Goal: Task Accomplishment & Management: Use online tool/utility

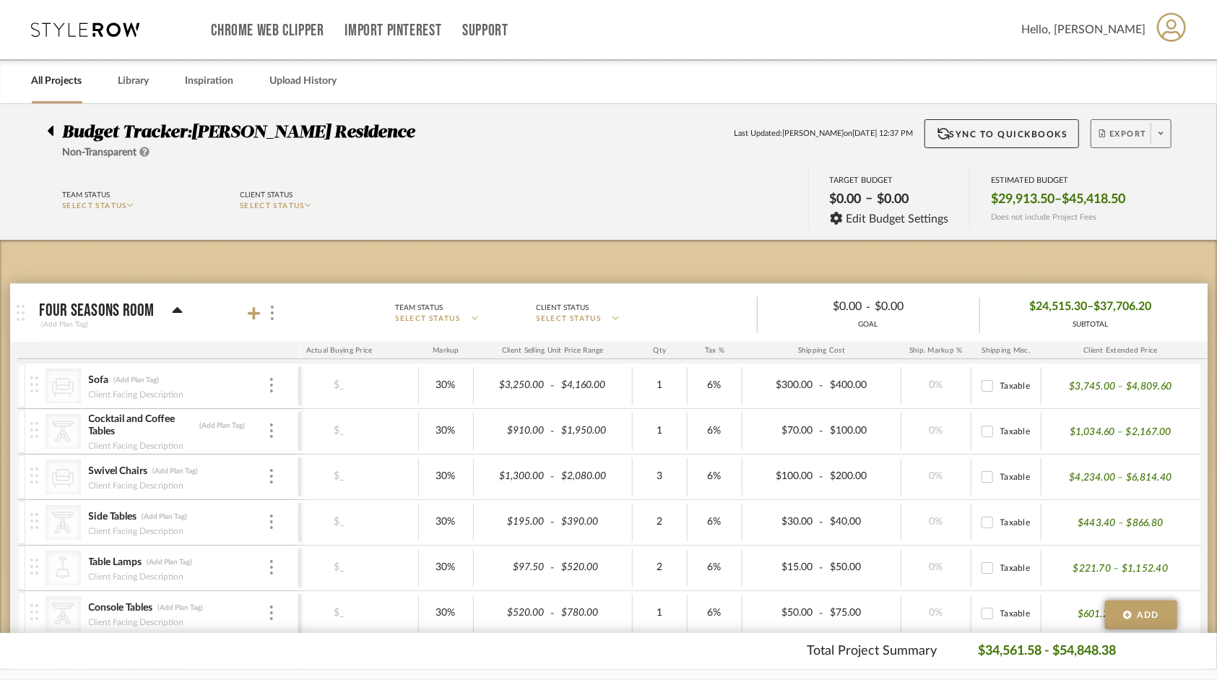
click at [1134, 129] on span "Export" at bounding box center [1123, 140] width 48 height 22
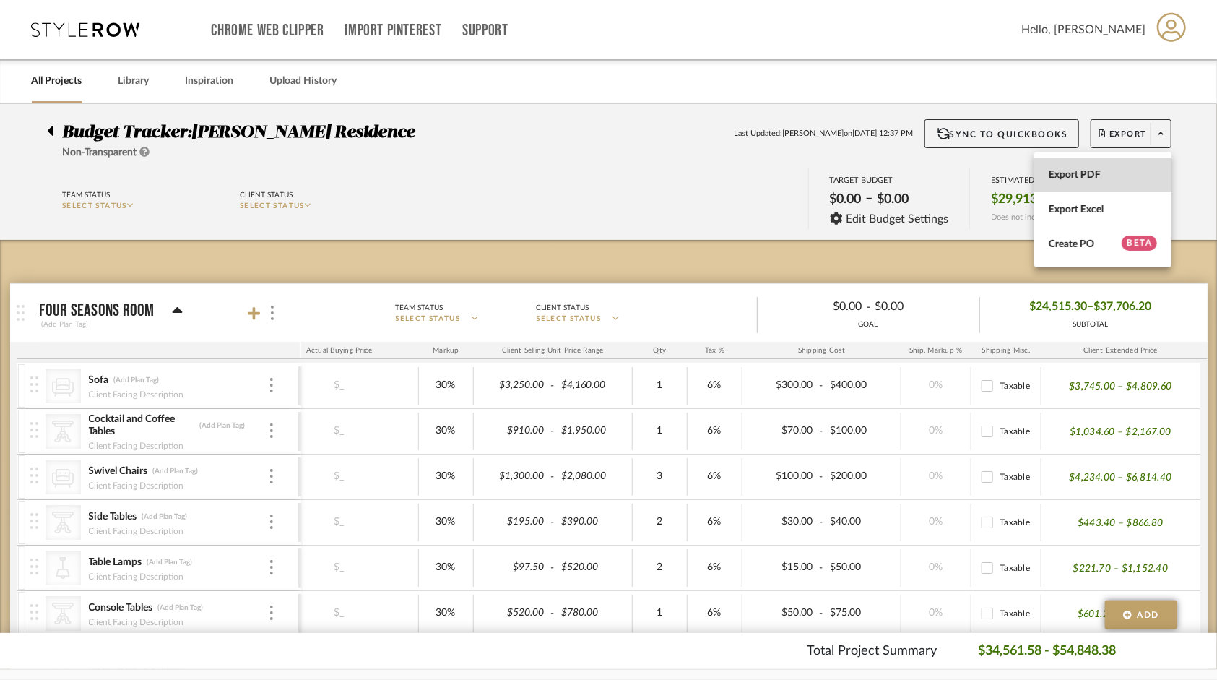
click at [1081, 169] on span "Export PDF" at bounding box center [1103, 175] width 108 height 12
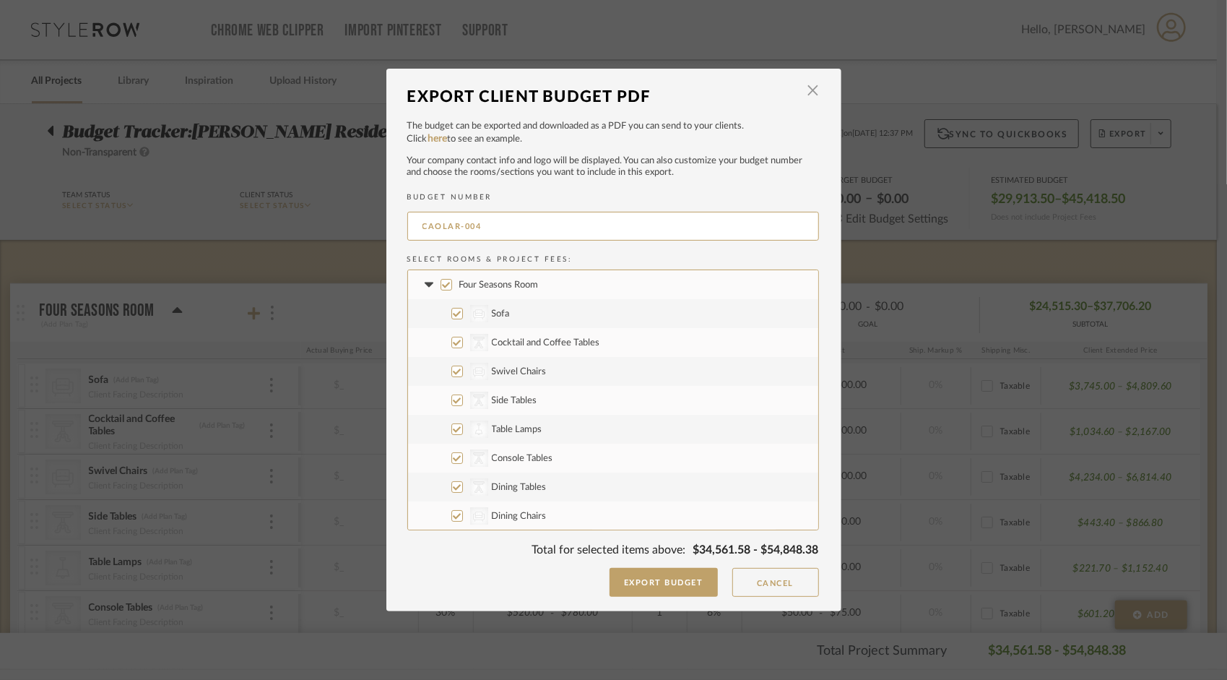
click at [441, 283] on input "Four Seasons Room" at bounding box center [447, 285] width 12 height 12
checkbox input "false"
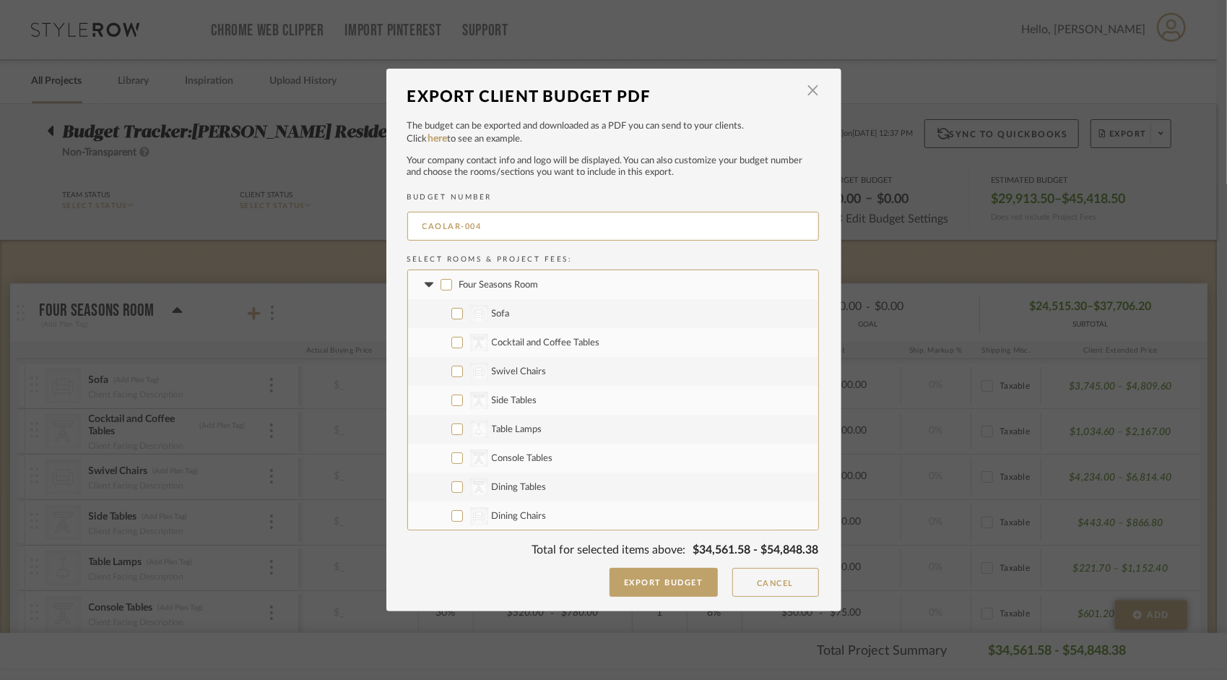
checkbox input "false"
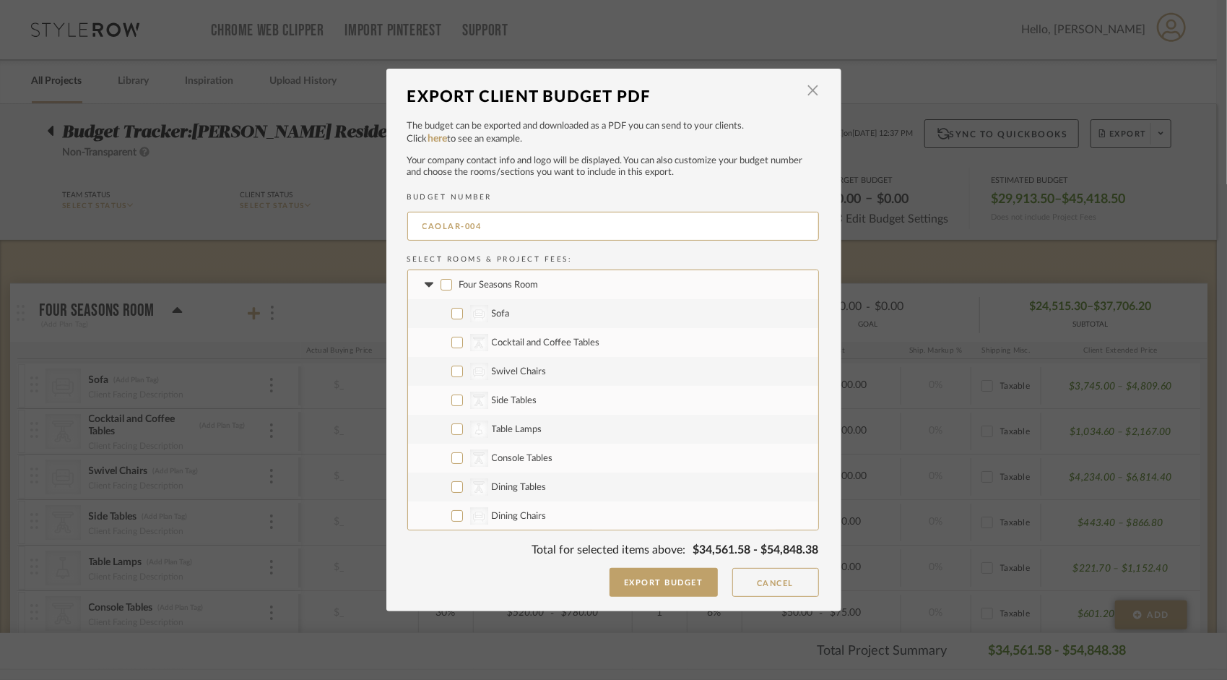
checkbox input "false"
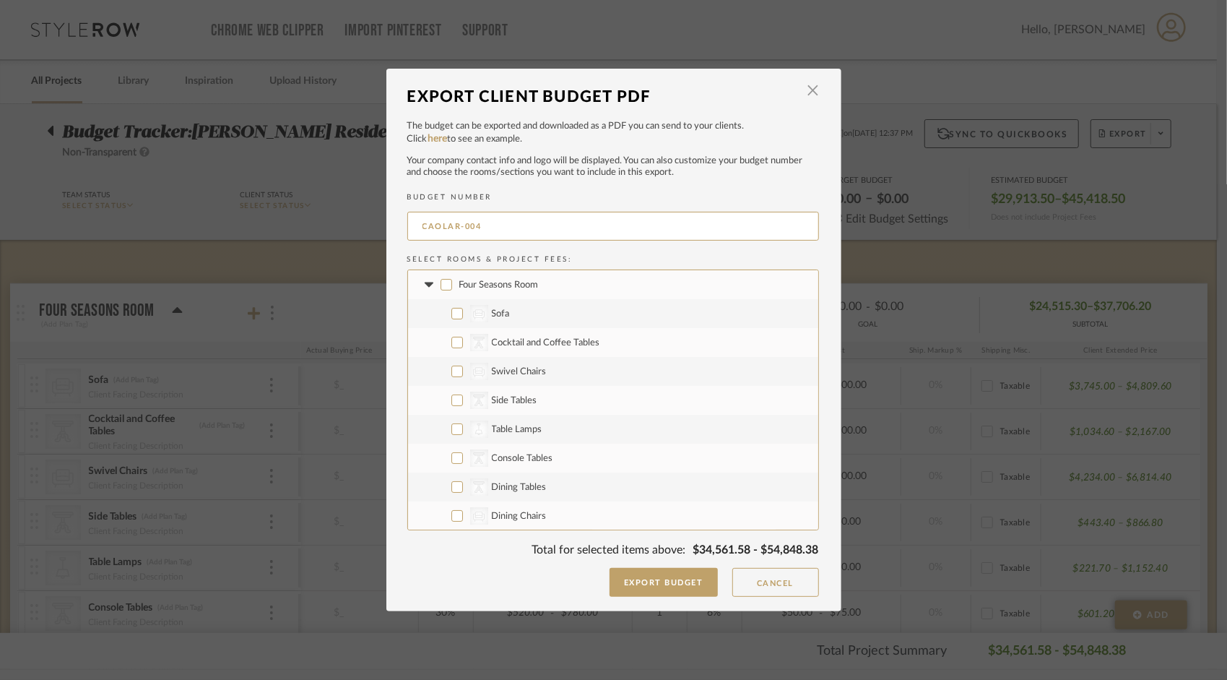
checkbox input "false"
click at [425, 283] on icon at bounding box center [429, 284] width 9 height 5
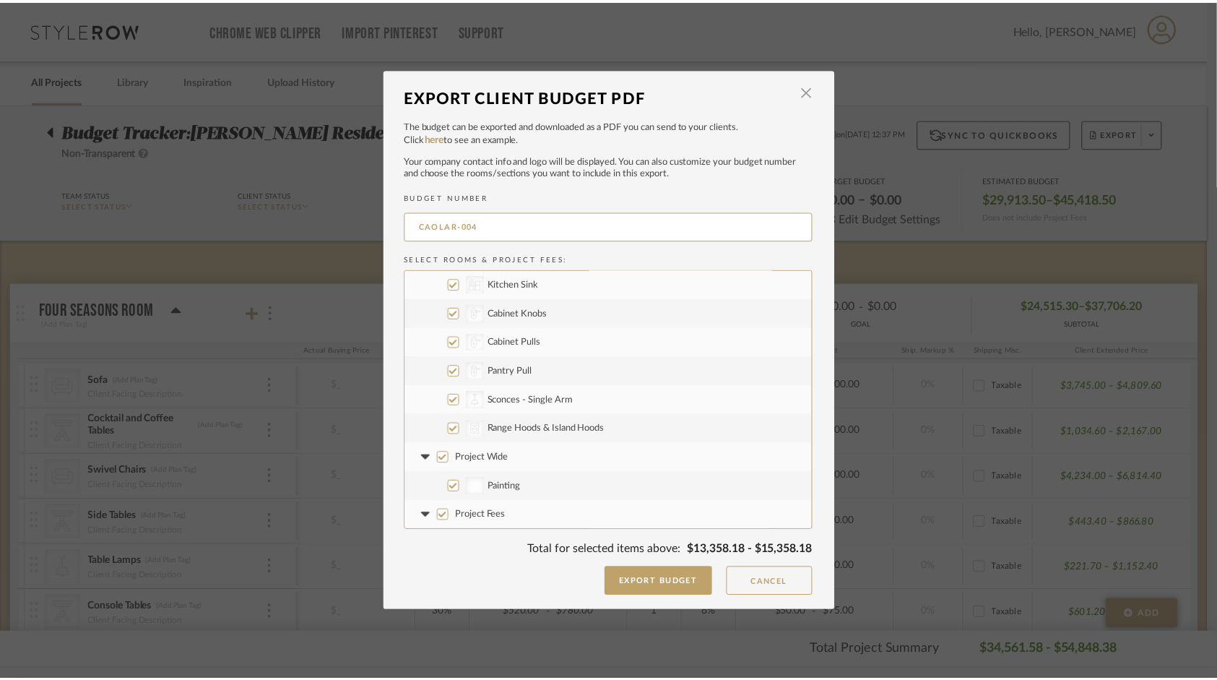
scroll to position [116, 0]
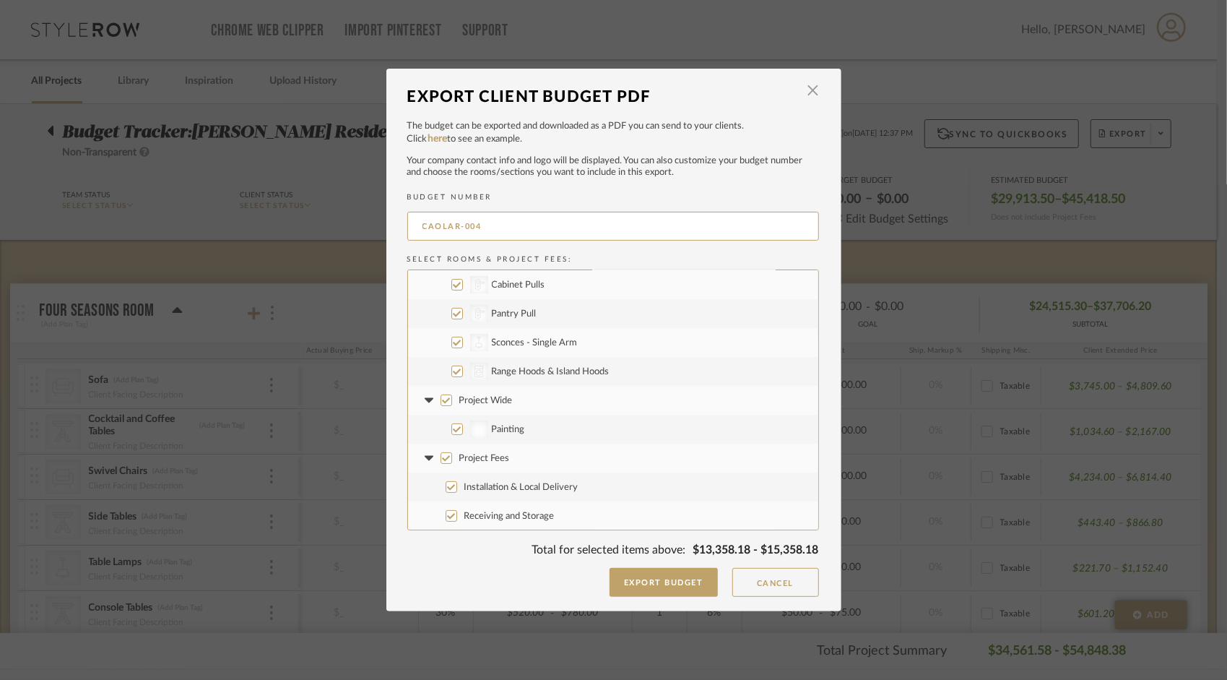
click at [451, 431] on input "Painting" at bounding box center [457, 429] width 12 height 12
checkbox input "false"
drag, startPoint x: 446, startPoint y: 488, endPoint x: 446, endPoint y: 507, distance: 18.8
click at [446, 490] on input "Installation & Local Delivery" at bounding box center [452, 487] width 12 height 12
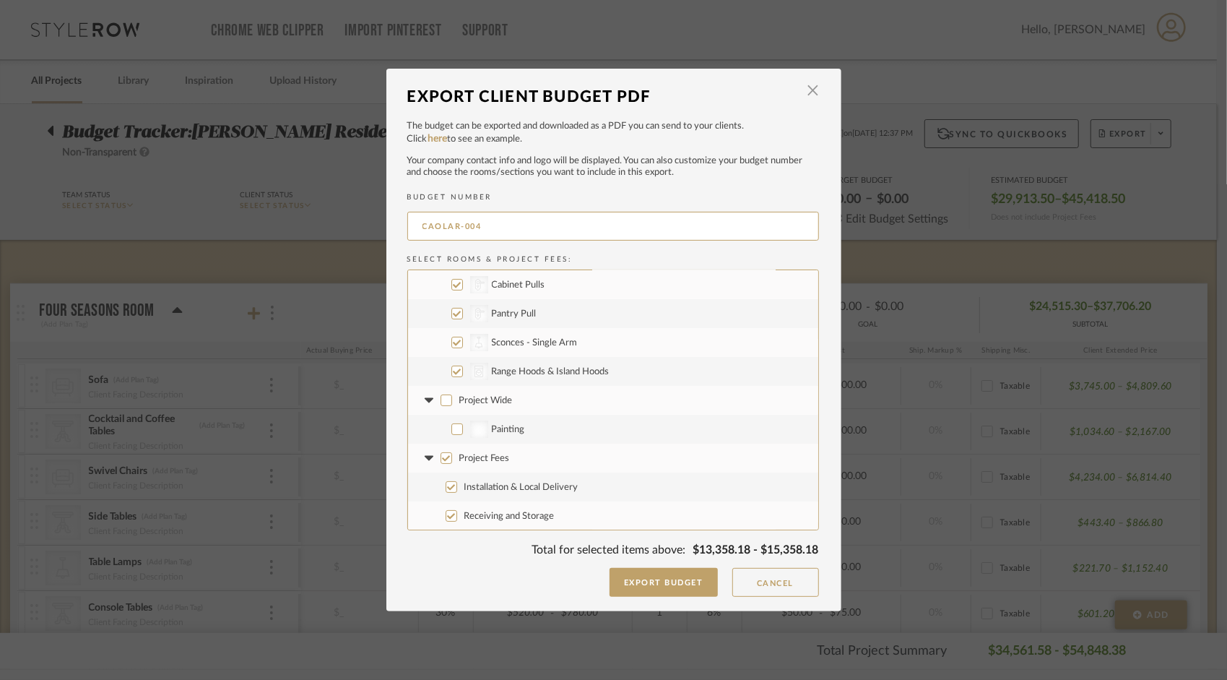
checkbox input "false"
click at [446, 515] on input "Receiving and Storage" at bounding box center [452, 516] width 12 height 12
checkbox input "false"
click at [644, 579] on button "Export Budget" at bounding box center [664, 582] width 108 height 29
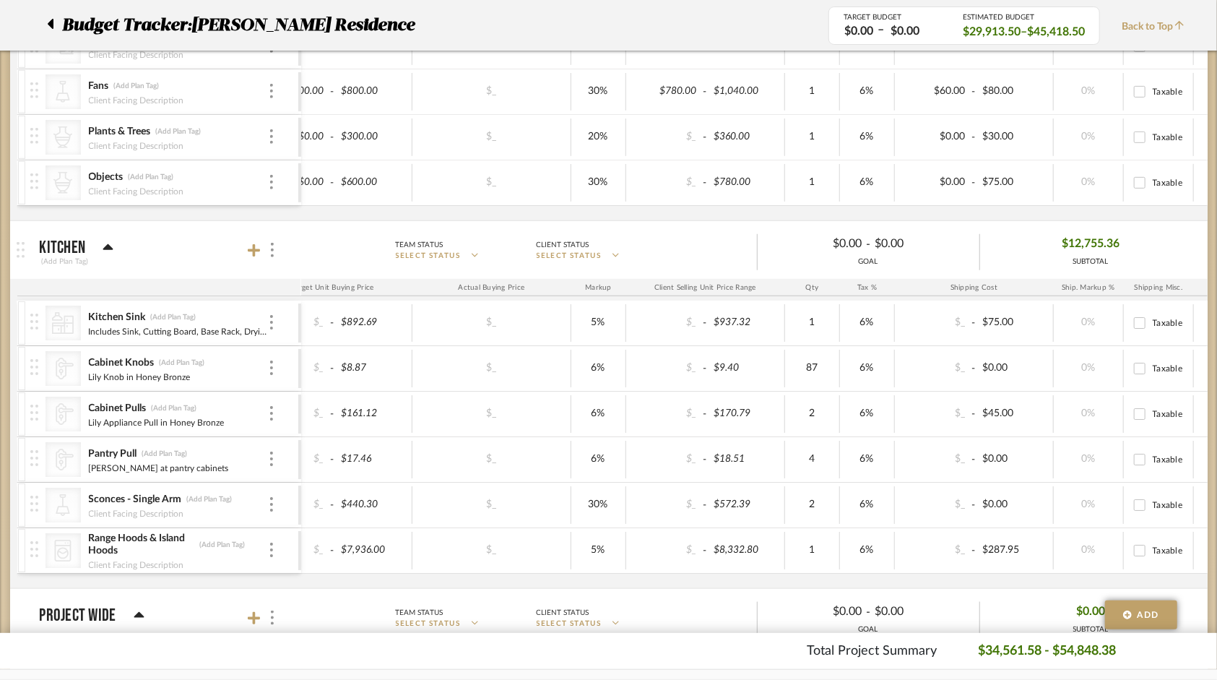
scroll to position [0, 0]
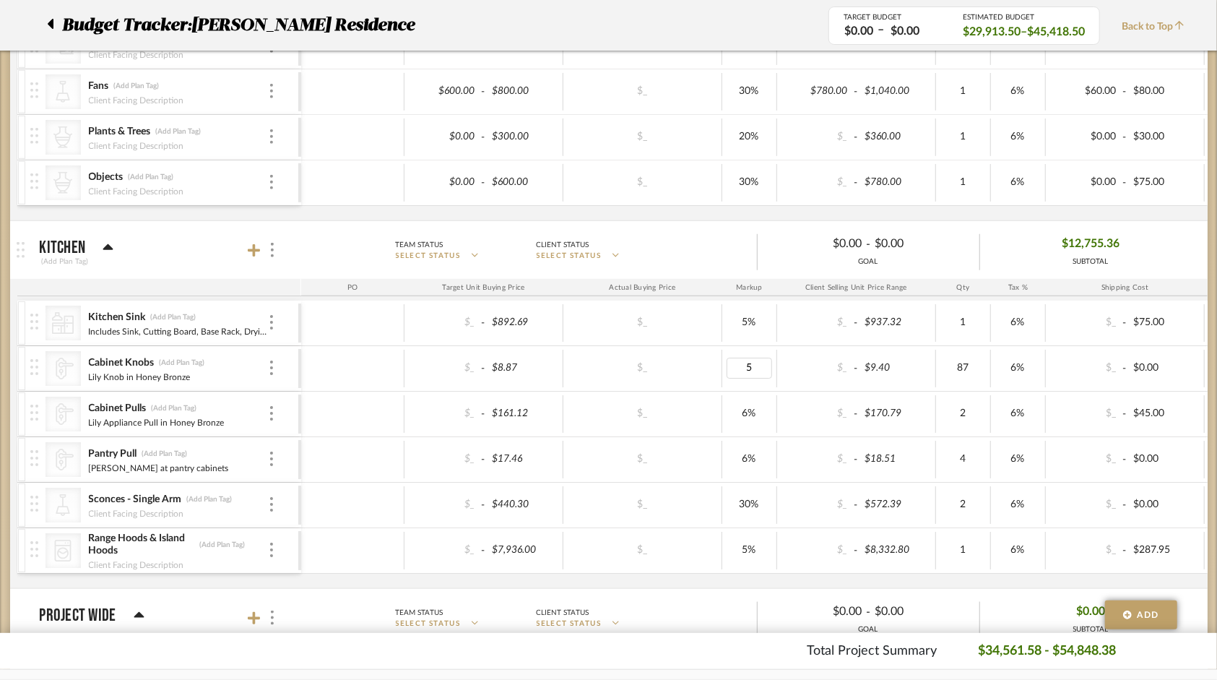
type input "5%"
type input "4%"
type input "3"
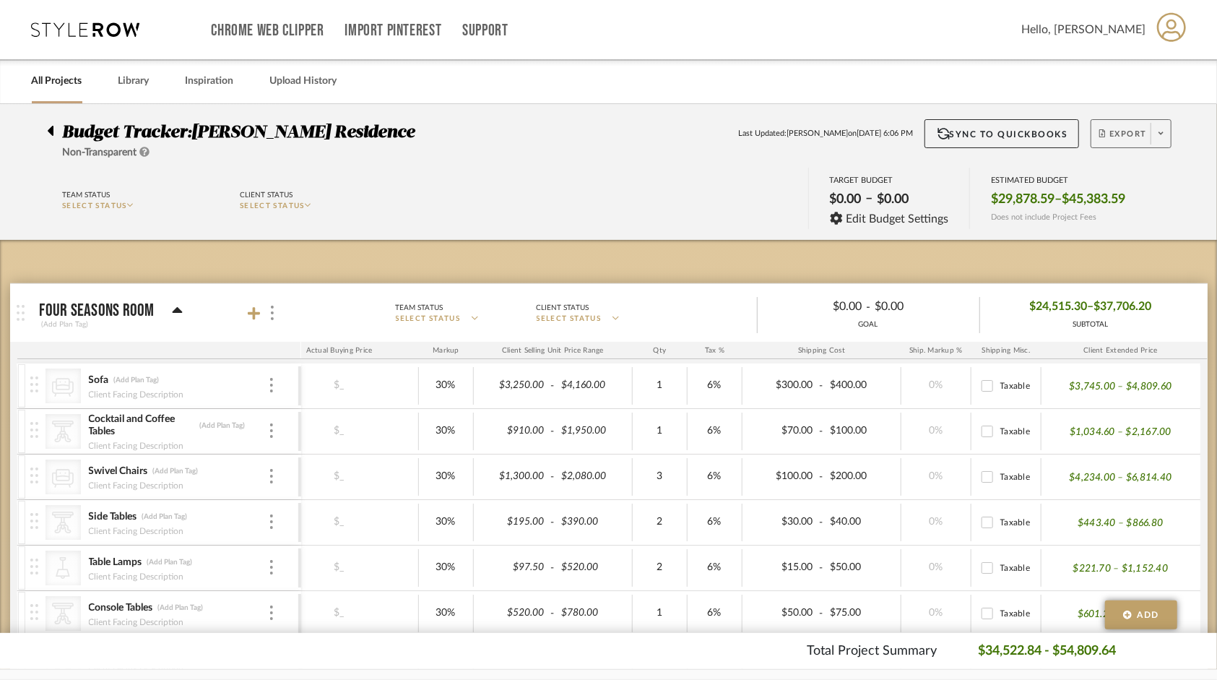
click at [1133, 132] on span "Export" at bounding box center [1123, 140] width 48 height 22
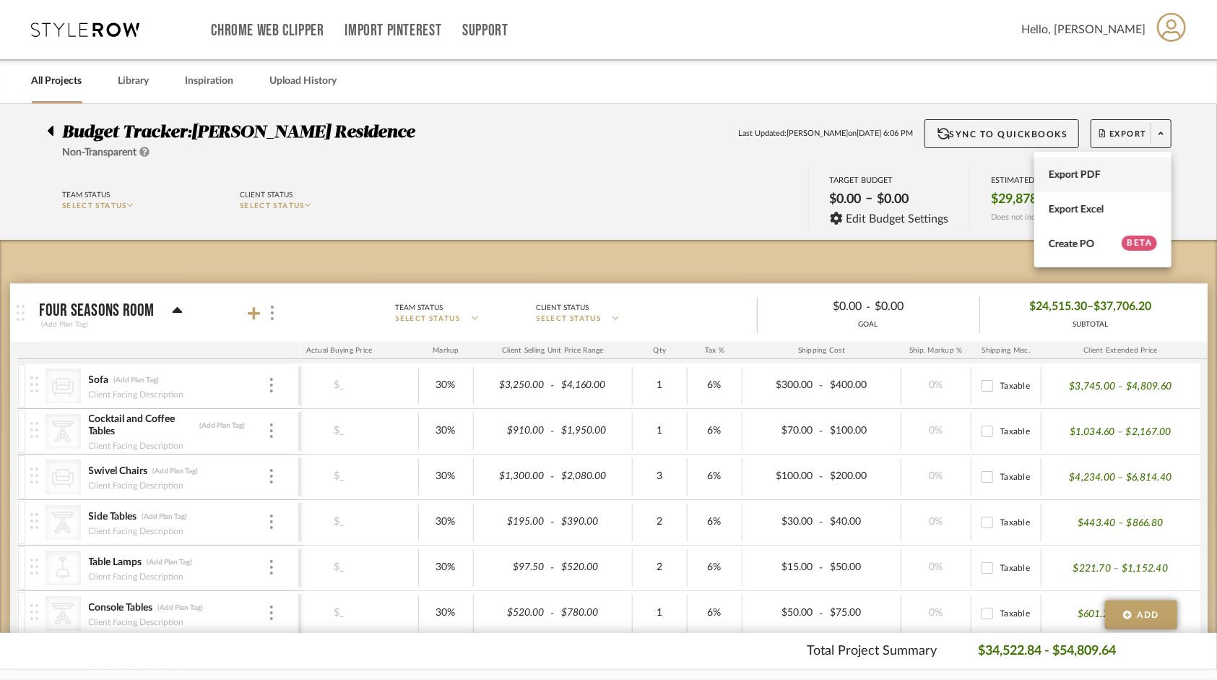
click at [1085, 170] on span "Export PDF" at bounding box center [1103, 175] width 108 height 12
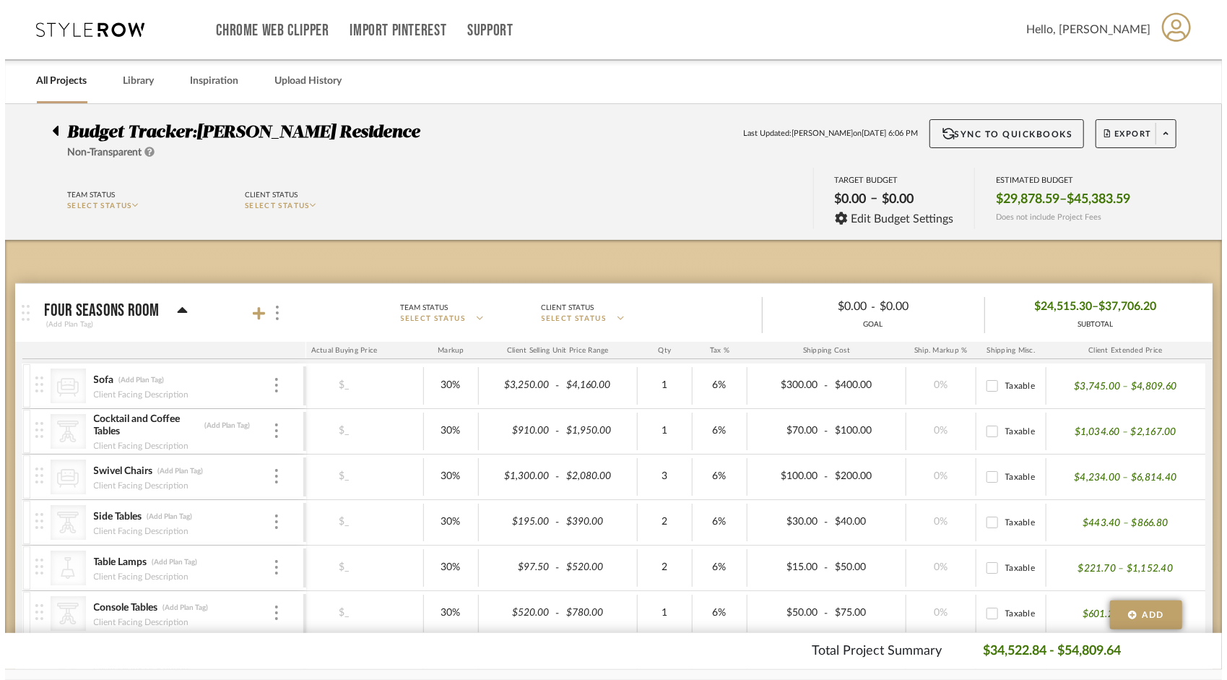
scroll to position [0, 196]
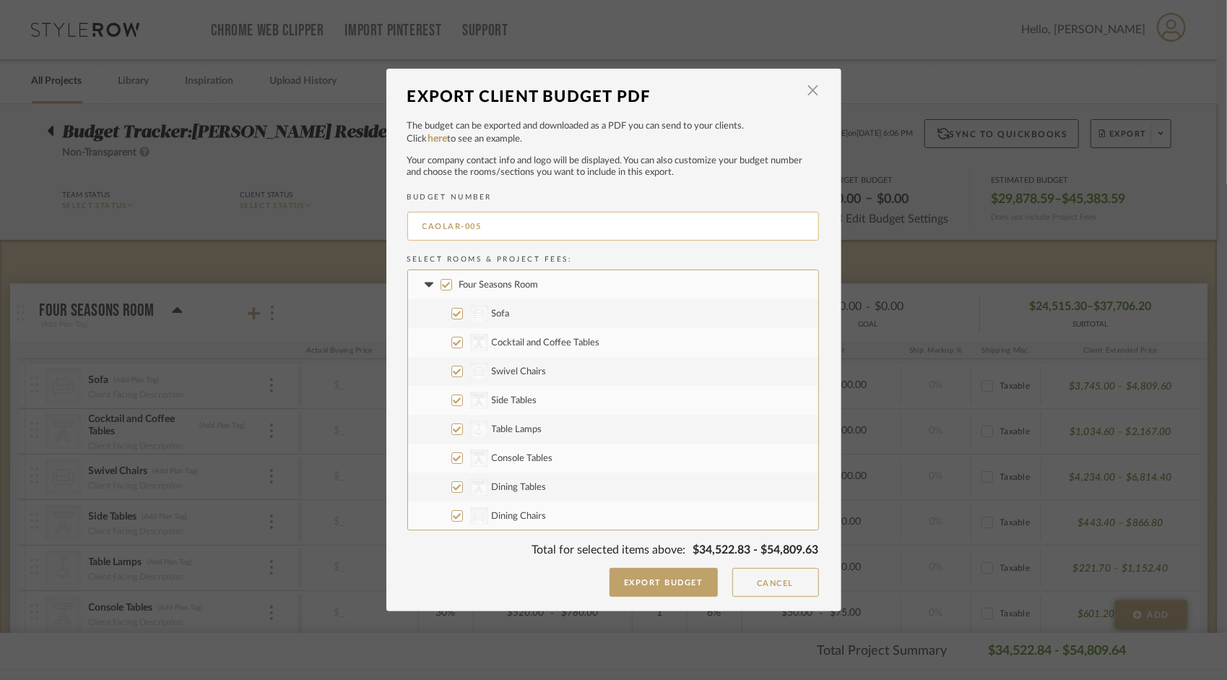
click at [504, 234] on input "CAOLAR-005" at bounding box center [613, 226] width 412 height 29
type input "CAOLAR-004"
click at [441, 285] on input "Four Seasons Room" at bounding box center [447, 285] width 12 height 12
checkbox input "false"
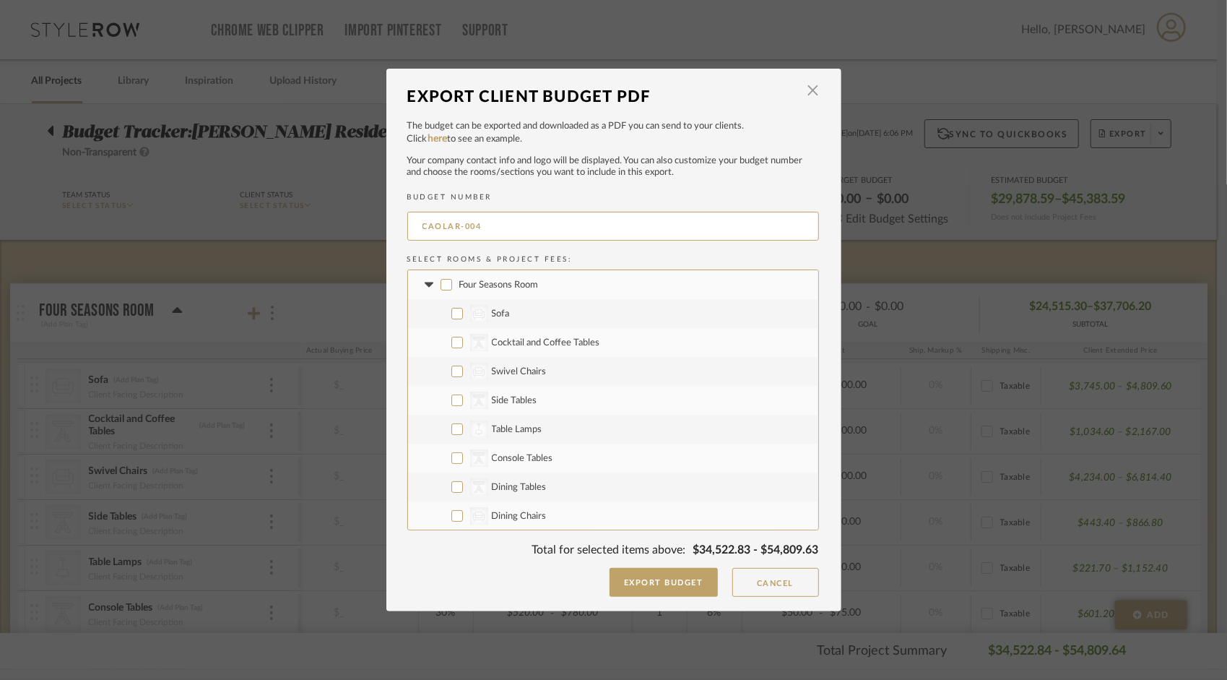
checkbox input "false"
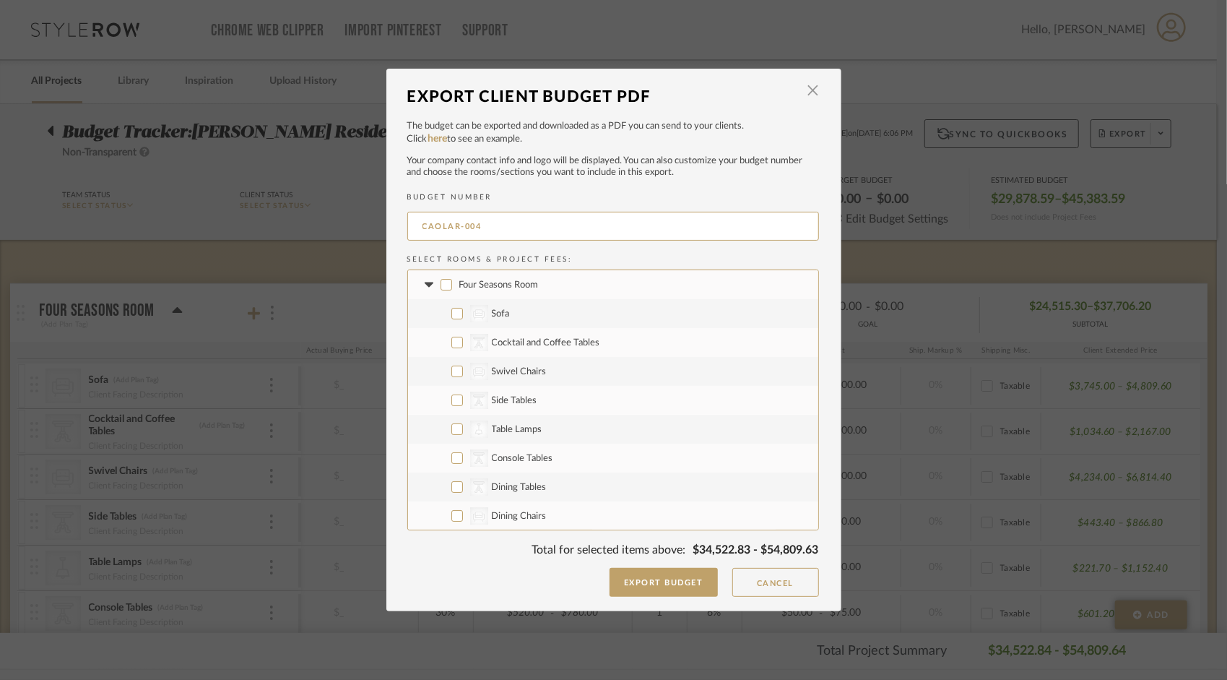
checkbox input "false"
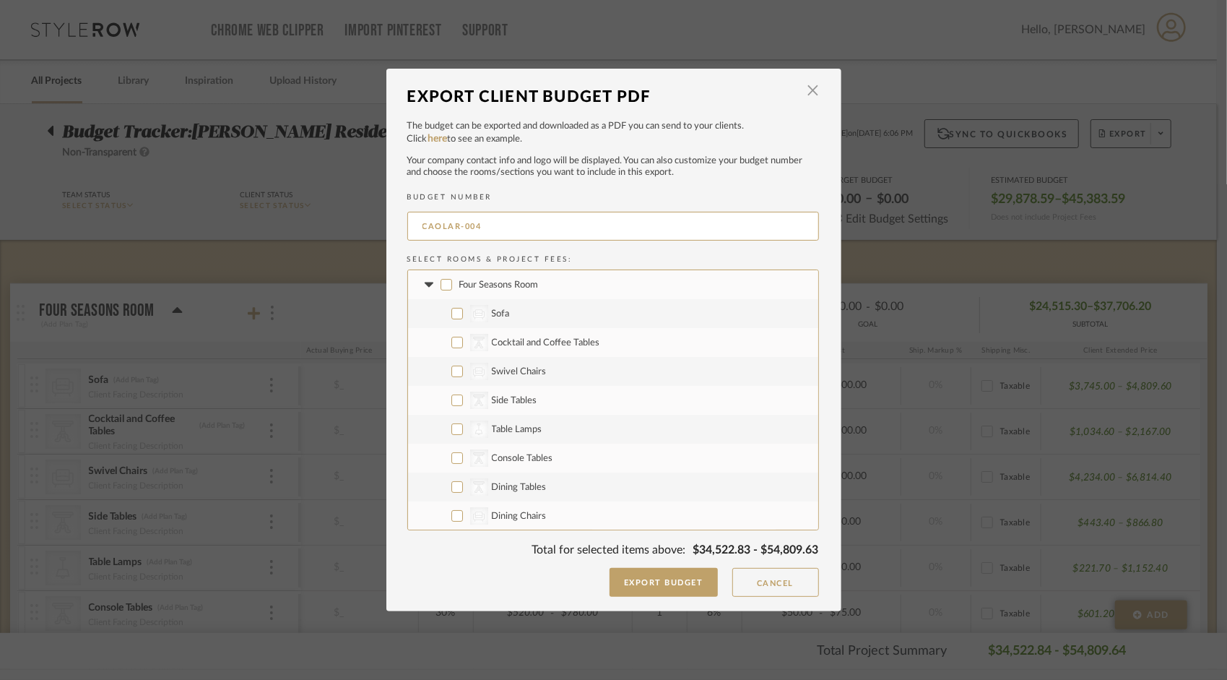
checkbox input "false"
click at [425, 280] on fa-icon at bounding box center [429, 284] width 15 height 15
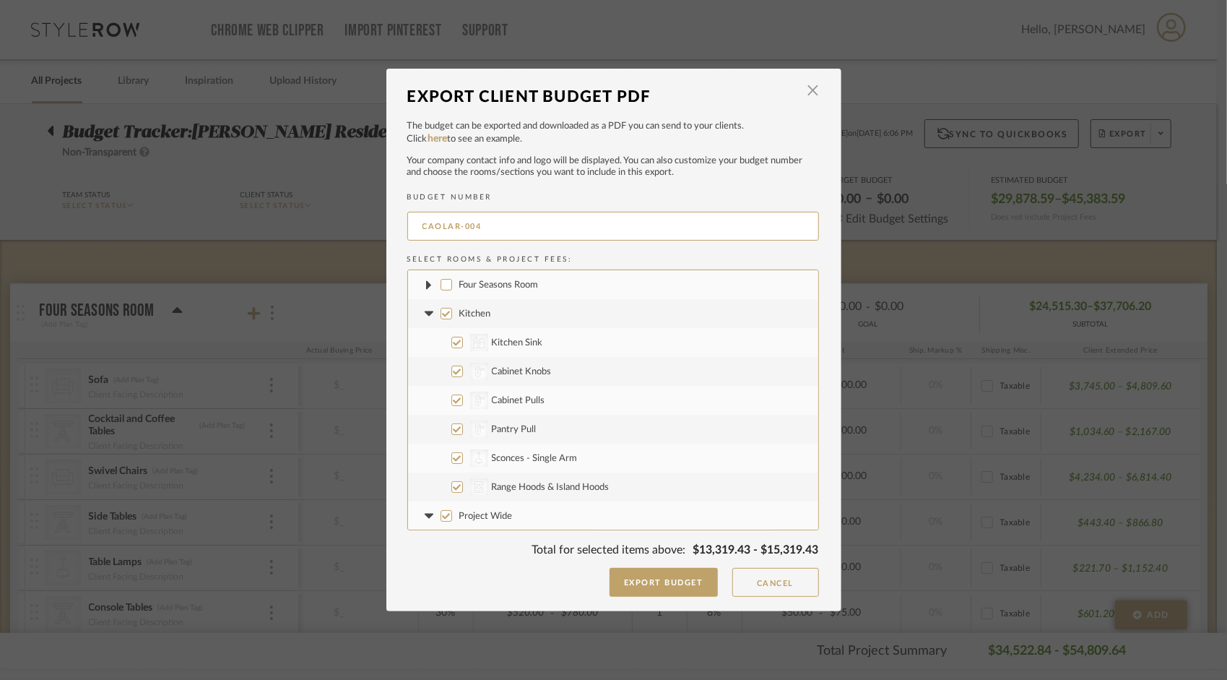
scroll to position [116, 0]
click at [453, 431] on input "Painting" at bounding box center [457, 429] width 12 height 12
checkbox input "false"
drag, startPoint x: 426, startPoint y: 399, endPoint x: 458, endPoint y: 446, distance: 56.7
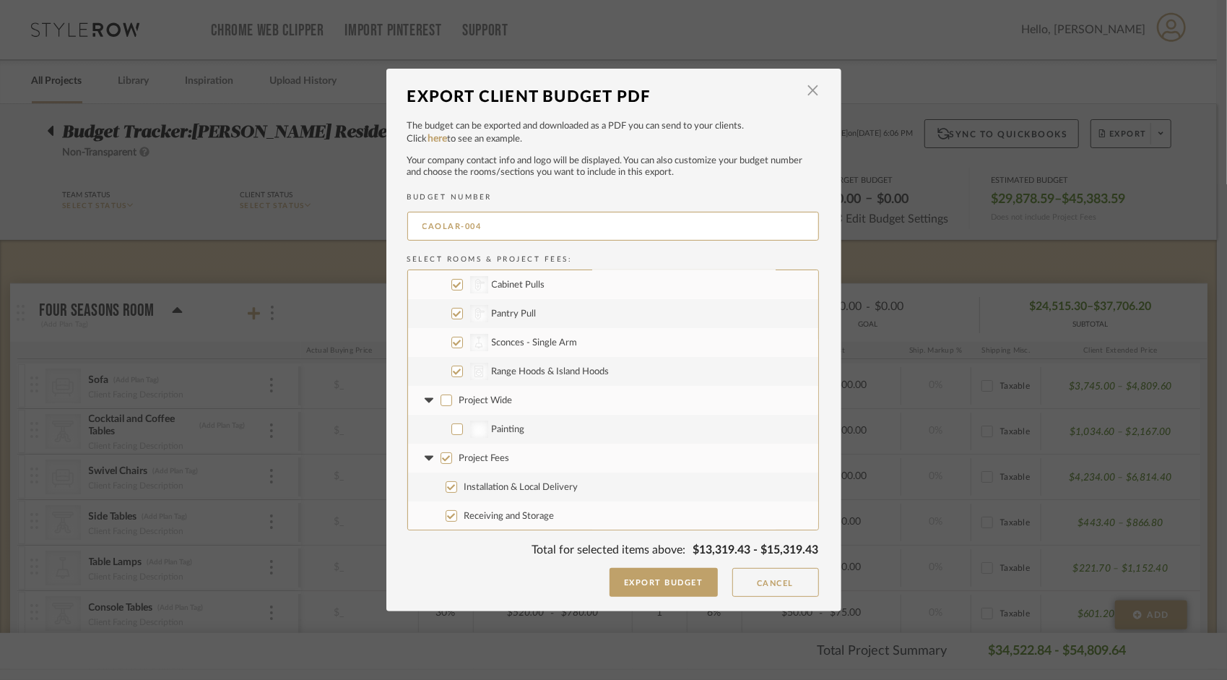
click at [426, 400] on icon at bounding box center [429, 400] width 15 height 6
click at [446, 488] on input "Installation & Local Delivery" at bounding box center [452, 487] width 12 height 12
checkbox input "false"
click at [446, 514] on input "Receiving and Storage" at bounding box center [452, 516] width 12 height 12
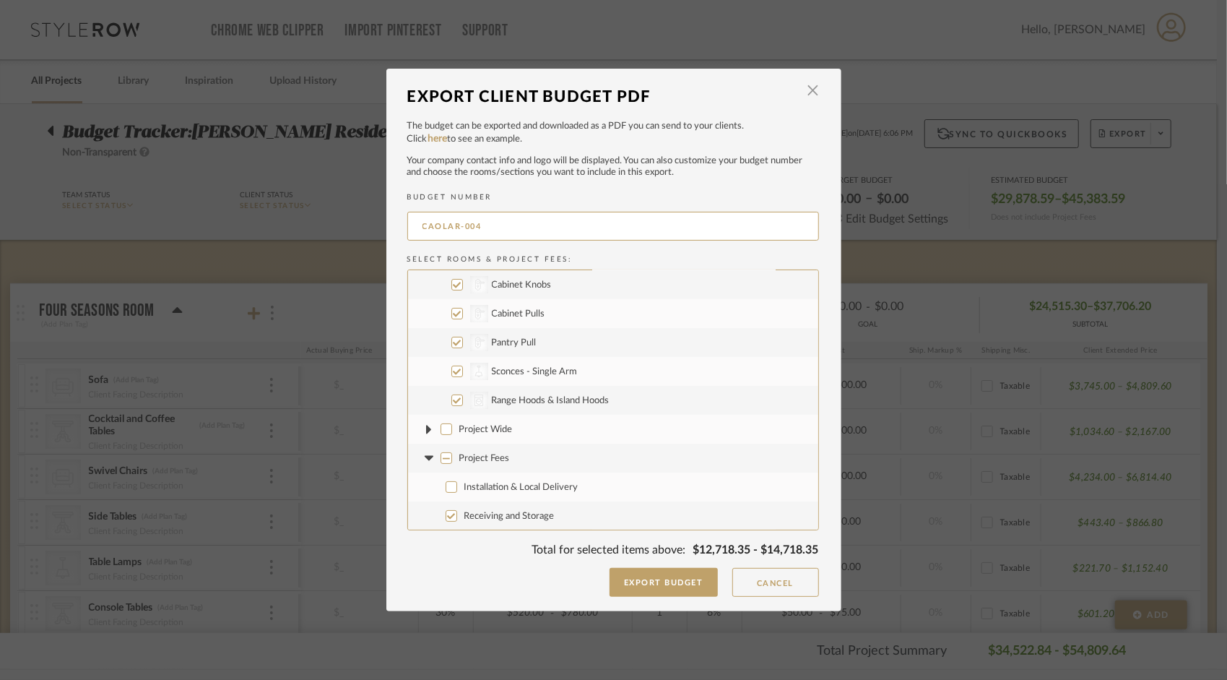
checkbox input "false"
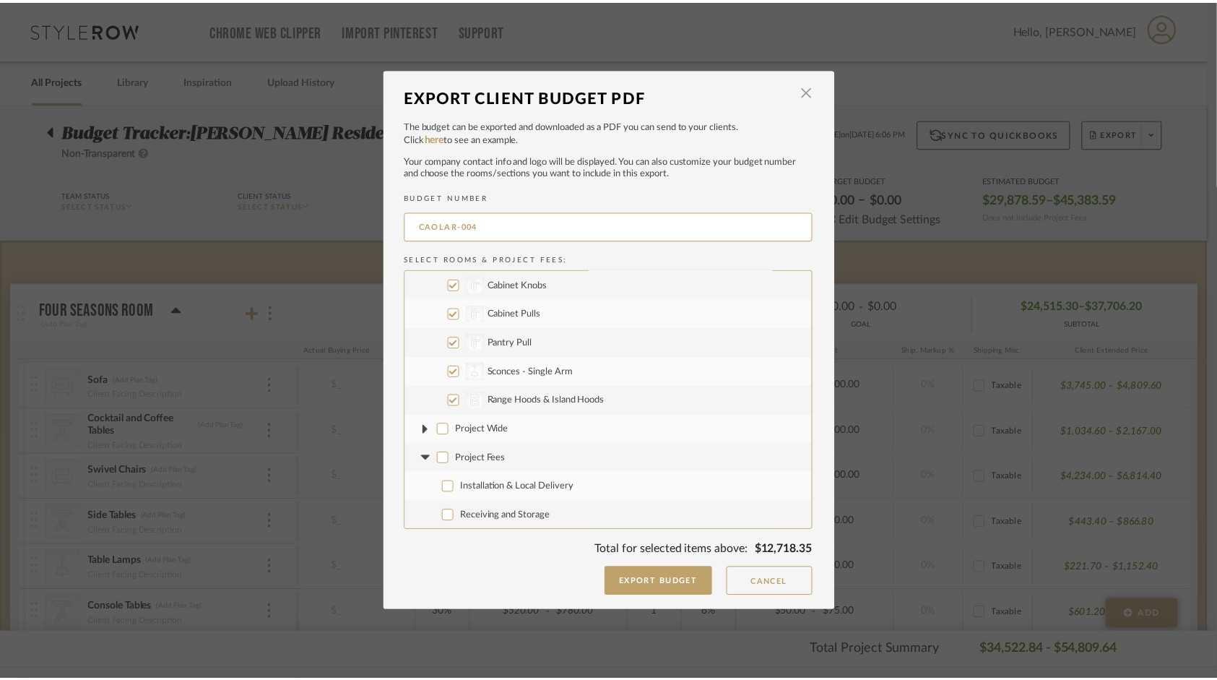
scroll to position [0, 0]
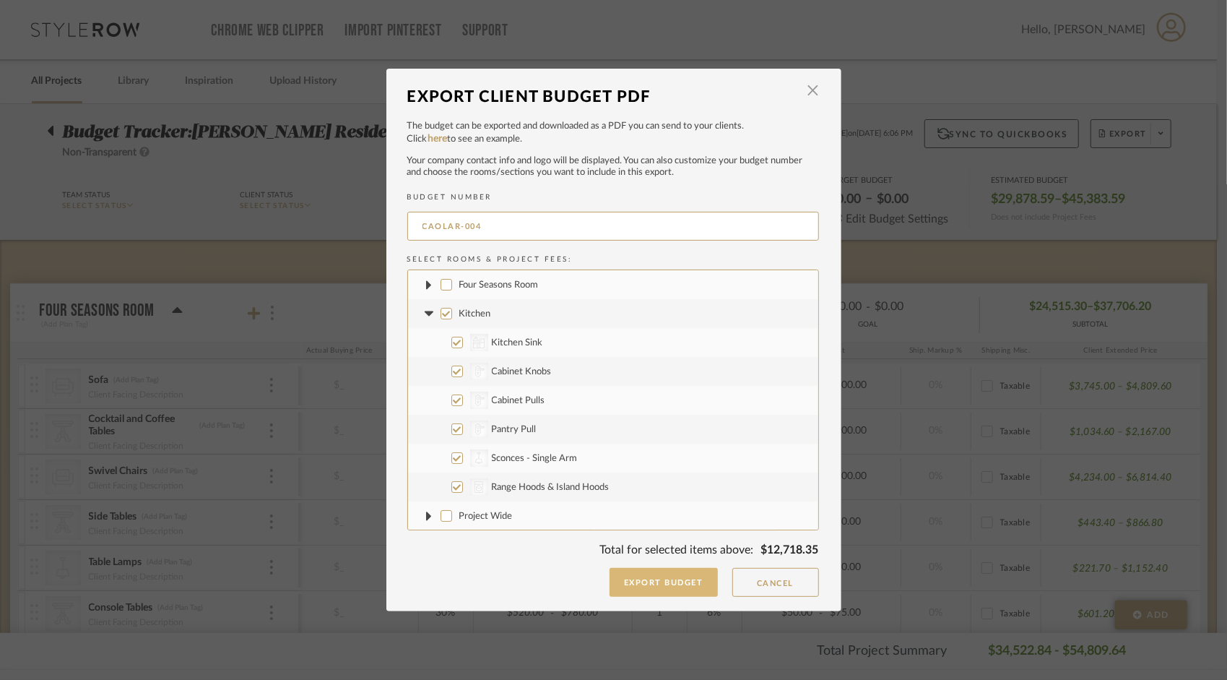
click at [657, 584] on button "Export Budget" at bounding box center [664, 582] width 108 height 29
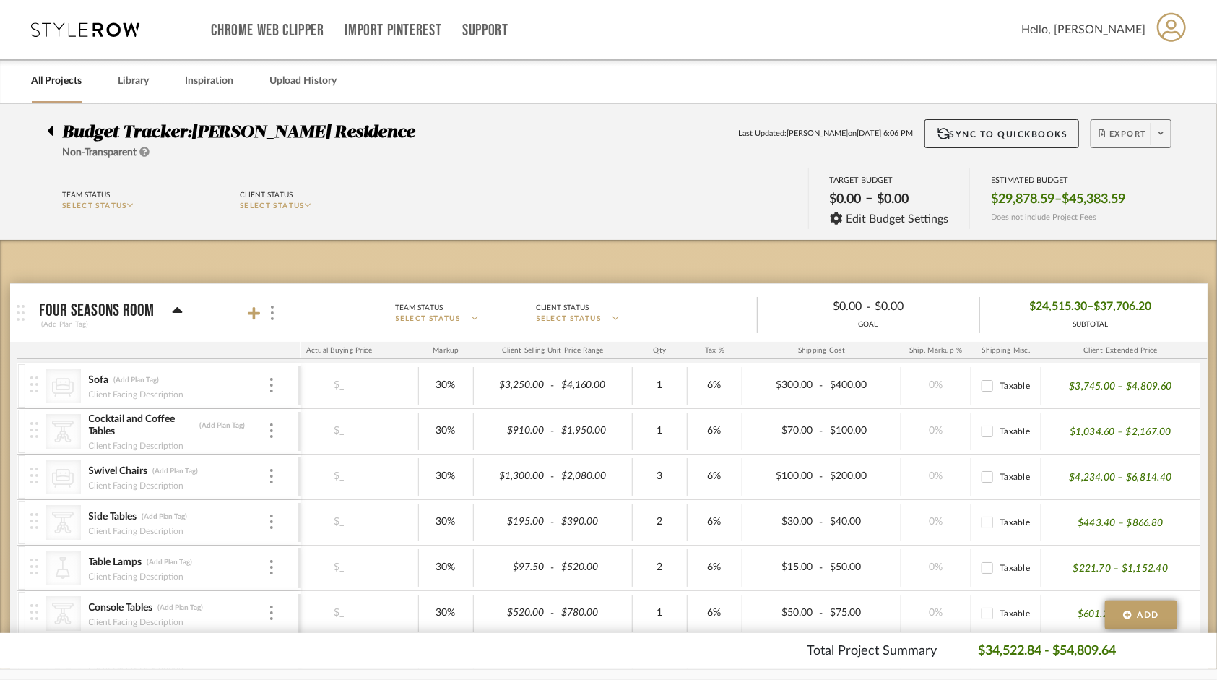
click at [1124, 137] on span "Export" at bounding box center [1123, 140] width 48 height 22
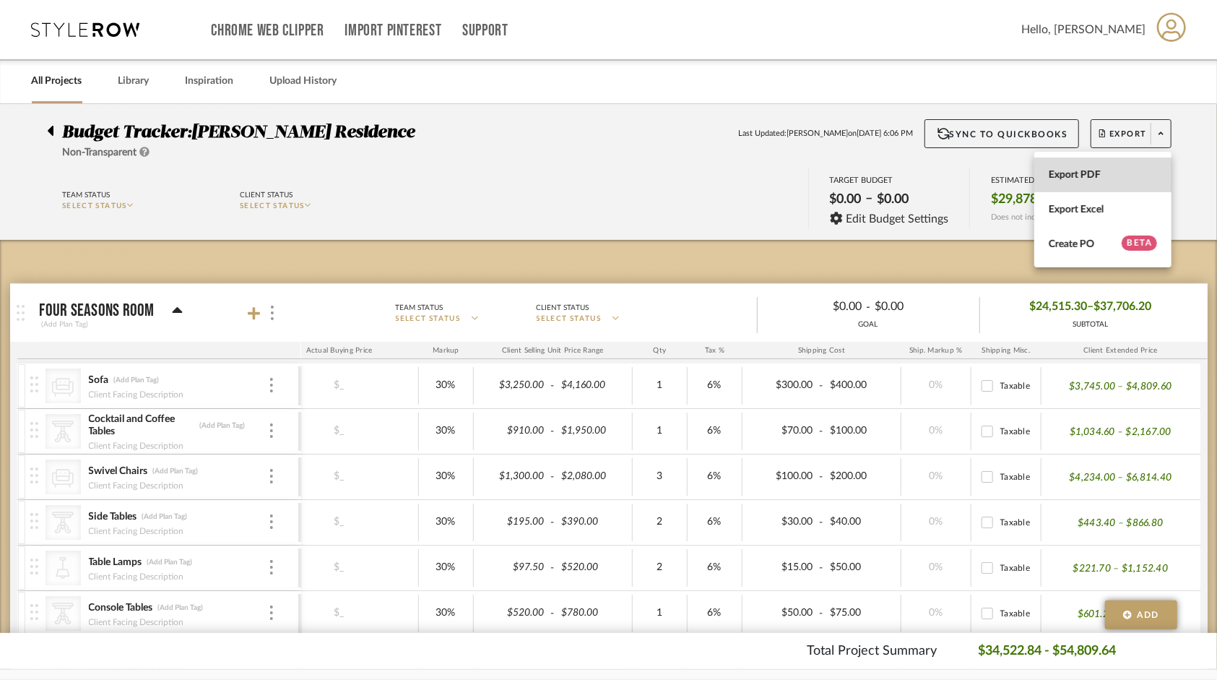
click at [1095, 176] on span "Export PDF" at bounding box center [1103, 175] width 108 height 12
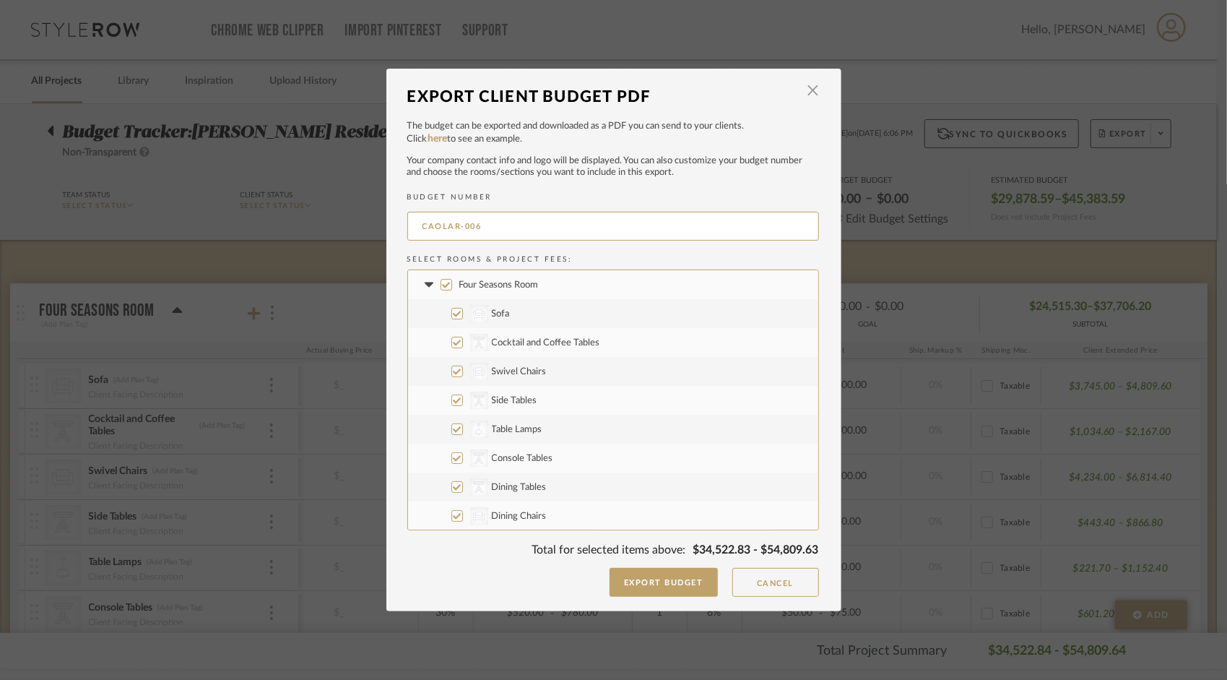
click at [441, 283] on input "Four Seasons Room" at bounding box center [447, 285] width 12 height 12
checkbox input "false"
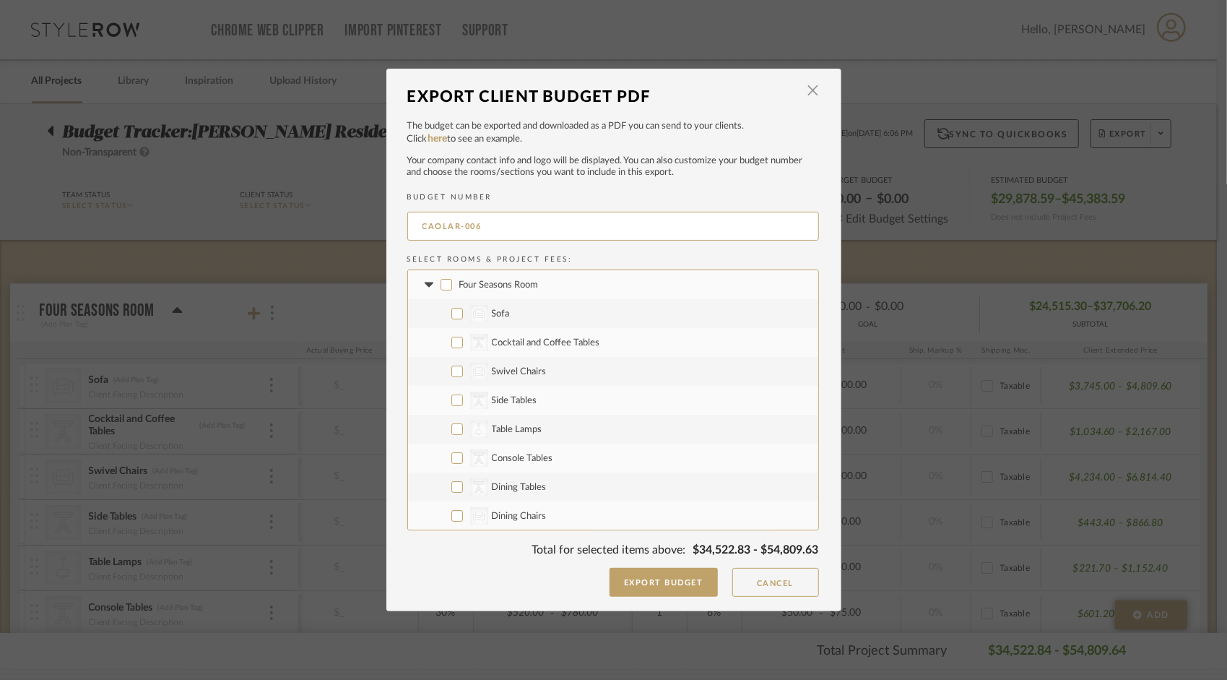
checkbox input "false"
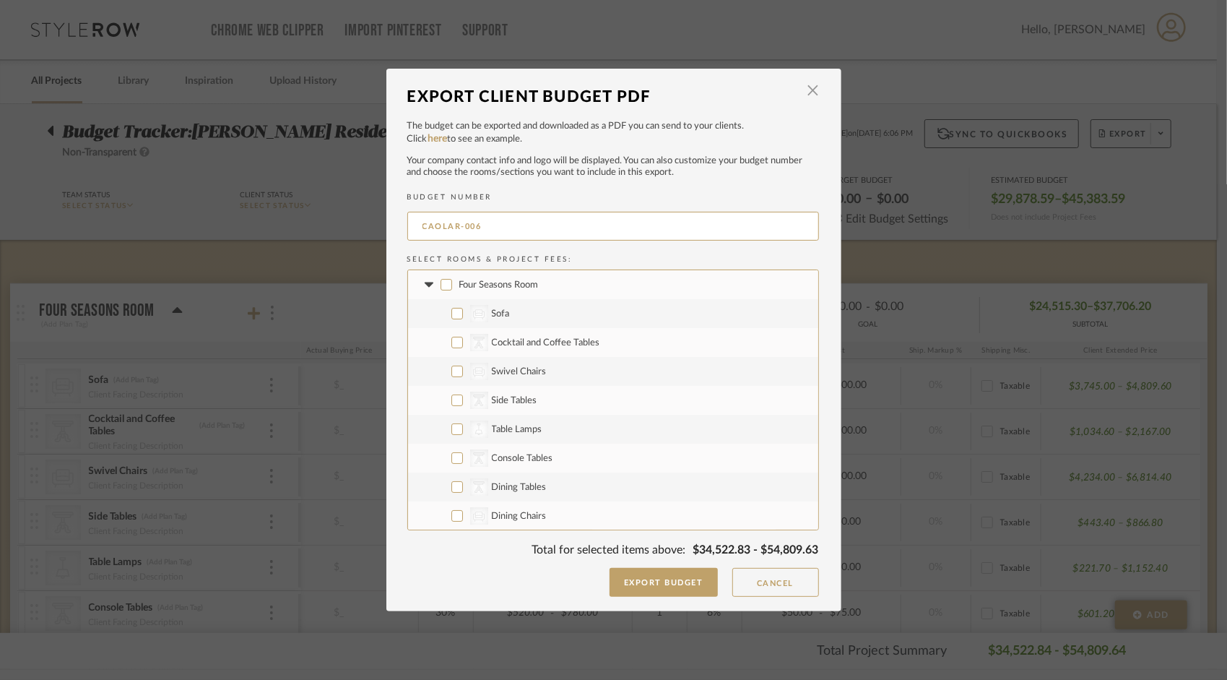
checkbox input "false"
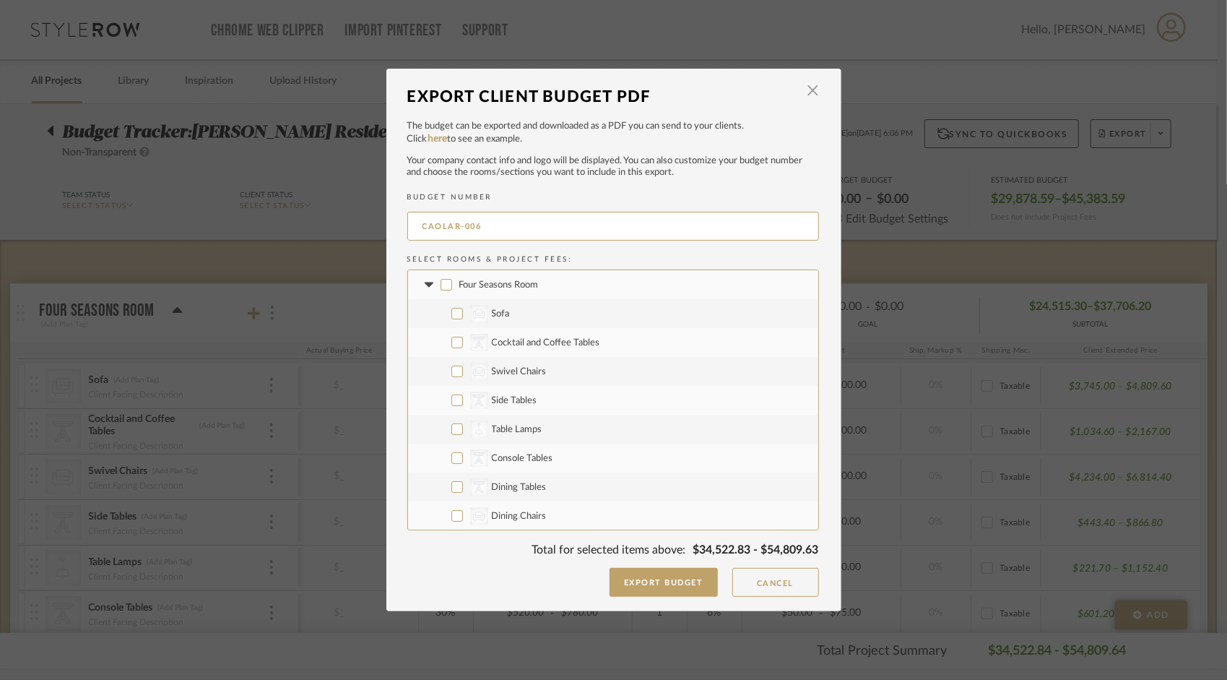
checkbox input "false"
click at [425, 283] on icon at bounding box center [429, 284] width 9 height 5
click at [442, 400] on input "Project Wide" at bounding box center [447, 400] width 12 height 12
checkbox input "false"
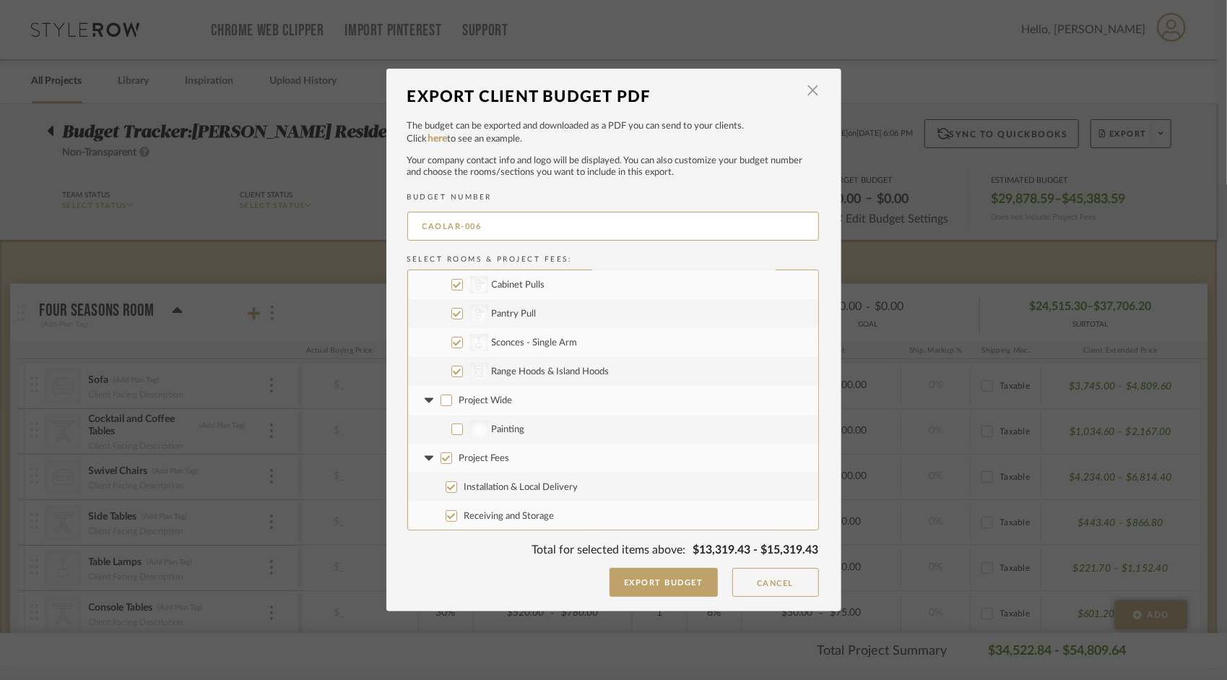
checkbox input "false"
click at [425, 399] on icon at bounding box center [429, 399] width 9 height 5
click at [444, 457] on input "Project Fees" at bounding box center [447, 458] width 12 height 12
checkbox input "false"
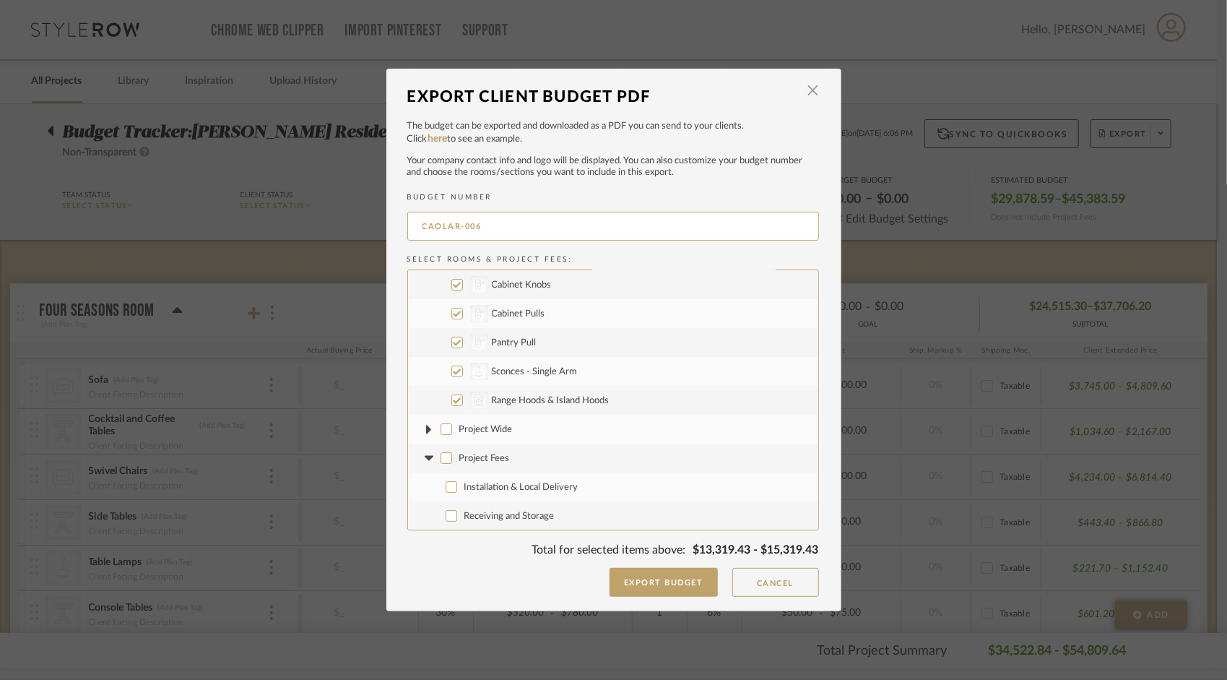
checkbox input "false"
click at [422, 459] on icon at bounding box center [429, 458] width 15 height 6
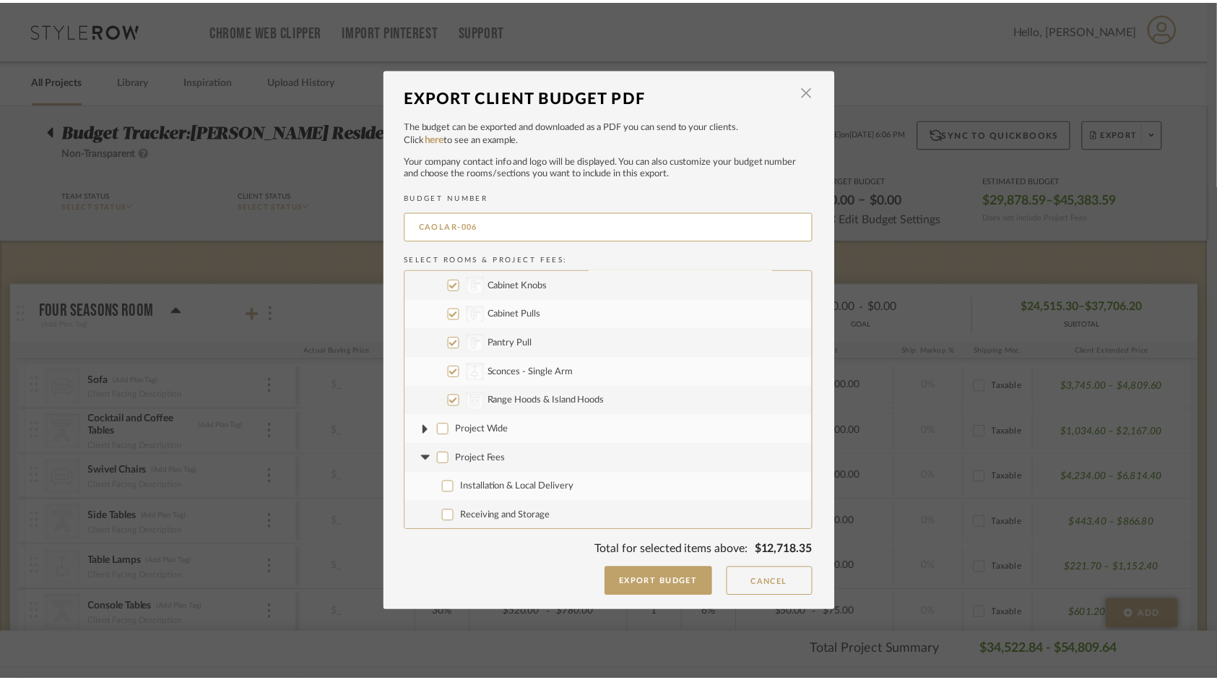
scroll to position [29, 0]
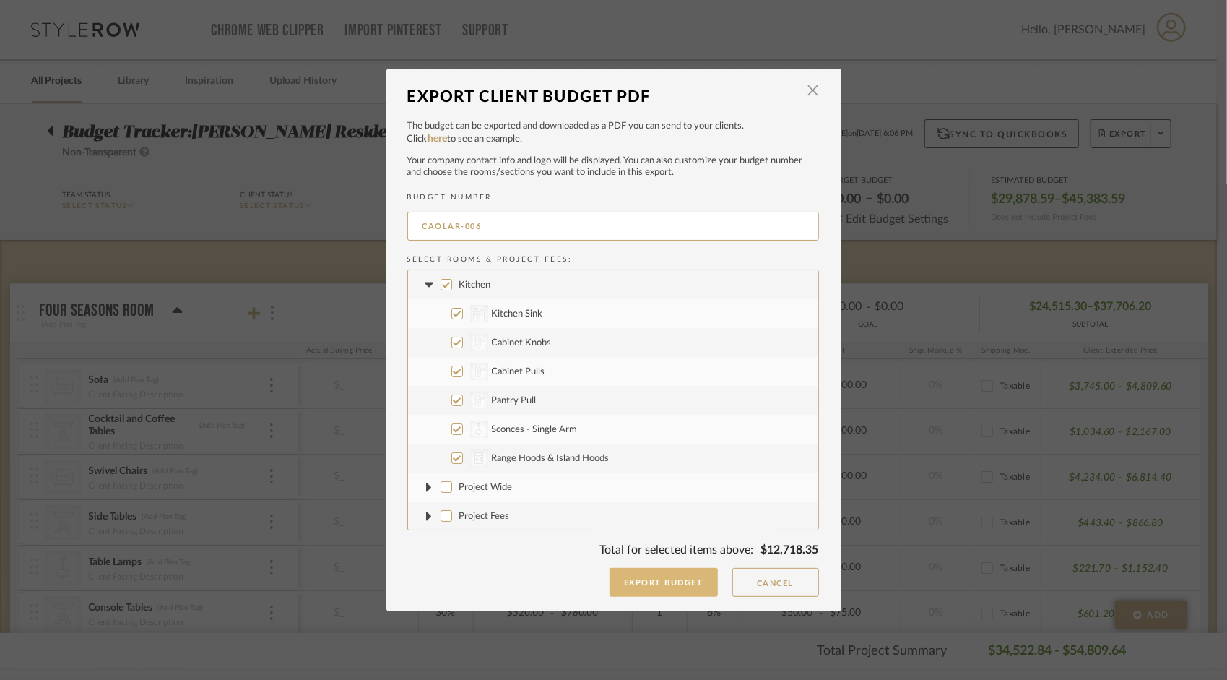
click at [680, 582] on button "Export Budget" at bounding box center [664, 582] width 108 height 29
